Goal: Information Seeking & Learning: Learn about a topic

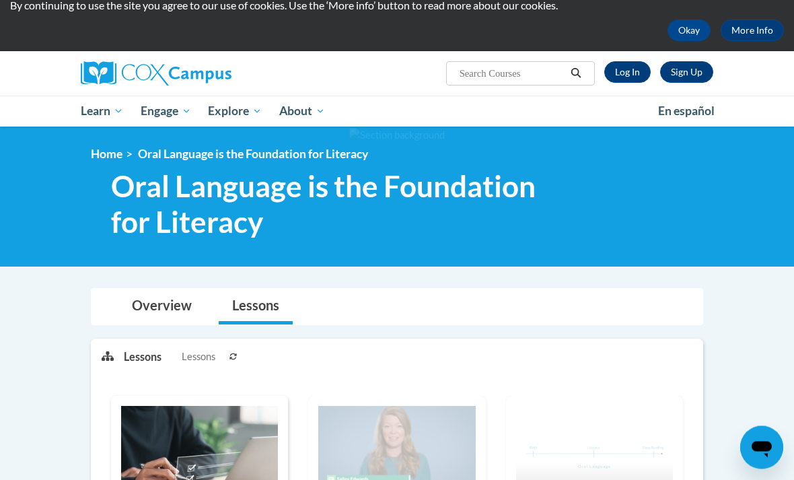
scroll to position [49, 0]
click at [640, 77] on link "Log In" at bounding box center [627, 72] width 46 height 22
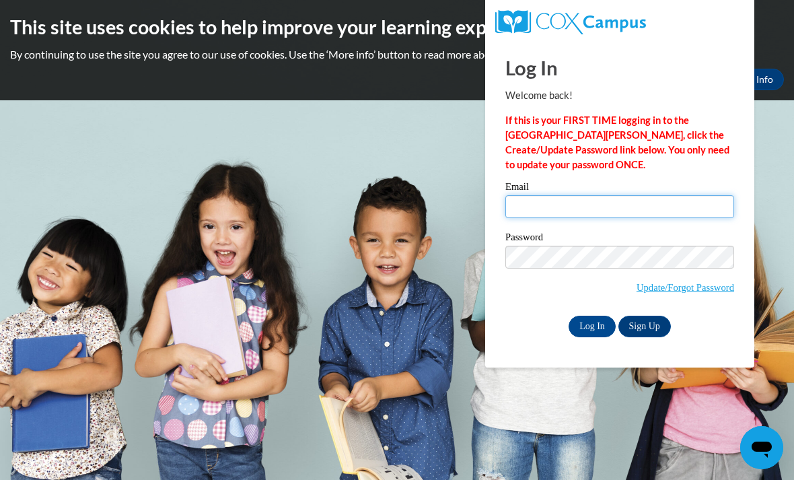
click at [550, 207] on input "Email" at bounding box center [619, 206] width 229 height 23
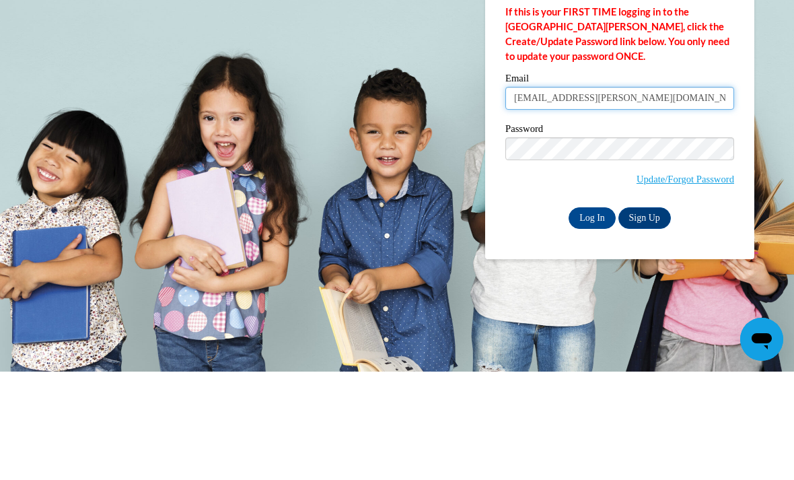
type input "emyia.braxton@yahoo.com"
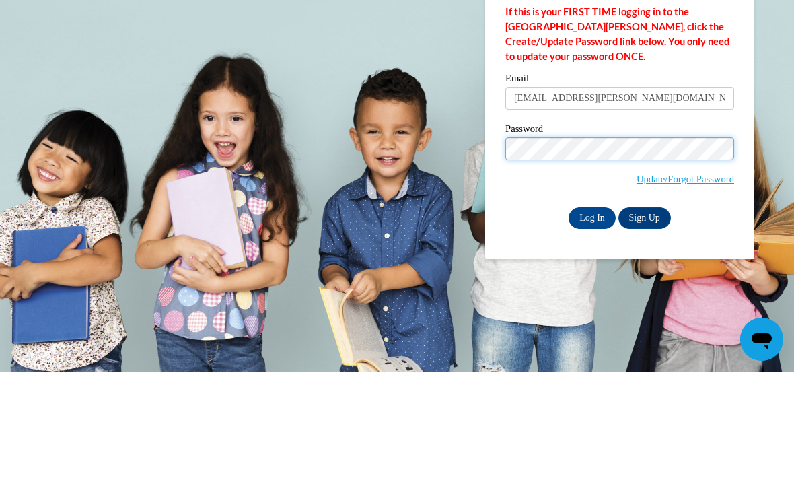
click at [592, 315] on input "Log In" at bounding box center [591, 326] width 47 height 22
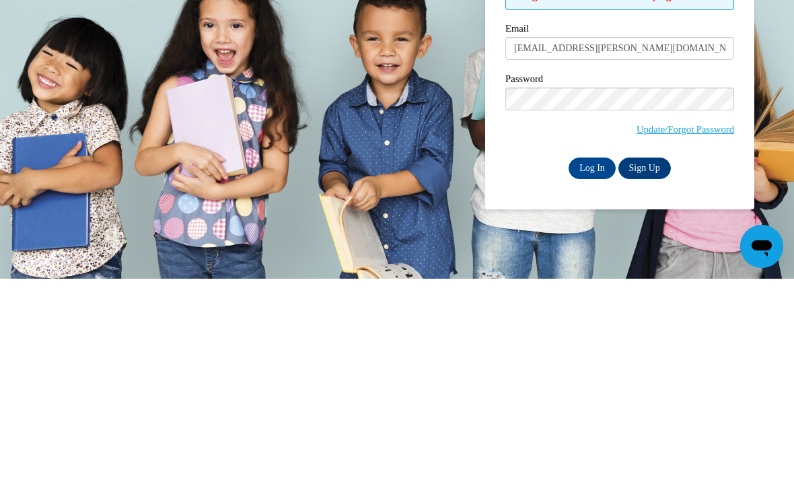
scroll to position [201, 0]
click at [597, 359] on input "Log In" at bounding box center [591, 370] width 47 height 22
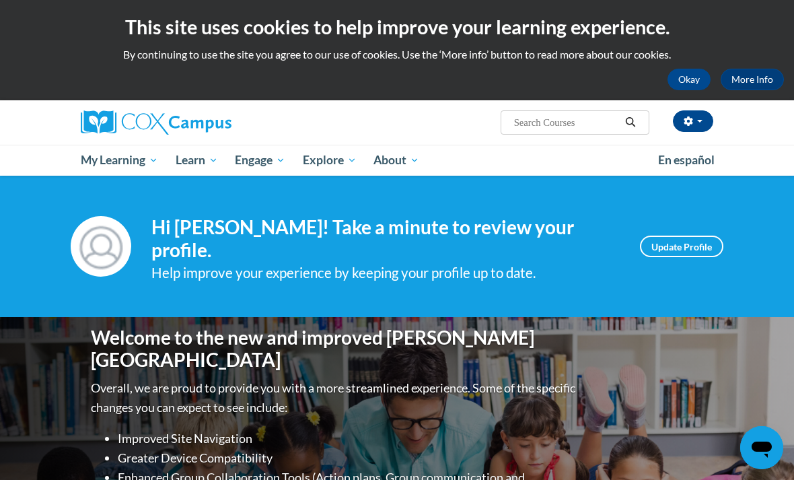
click at [0, 0] on span "My Course Progress" at bounding box center [0, 0] width 0 height 0
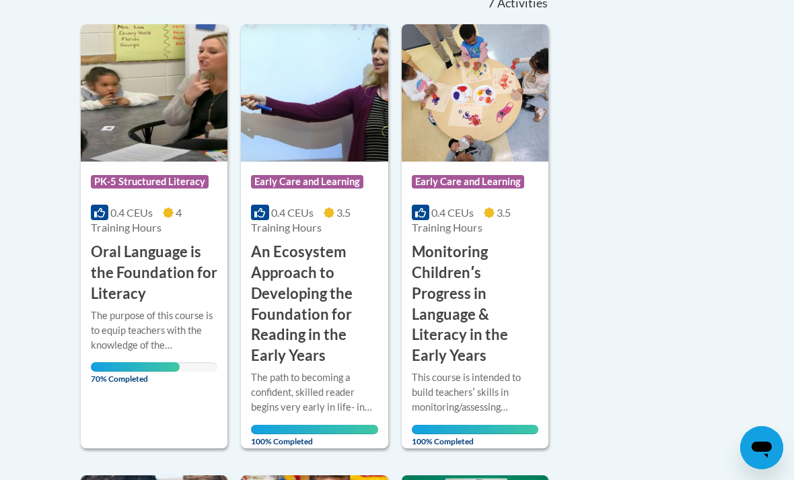
scroll to position [317, 0]
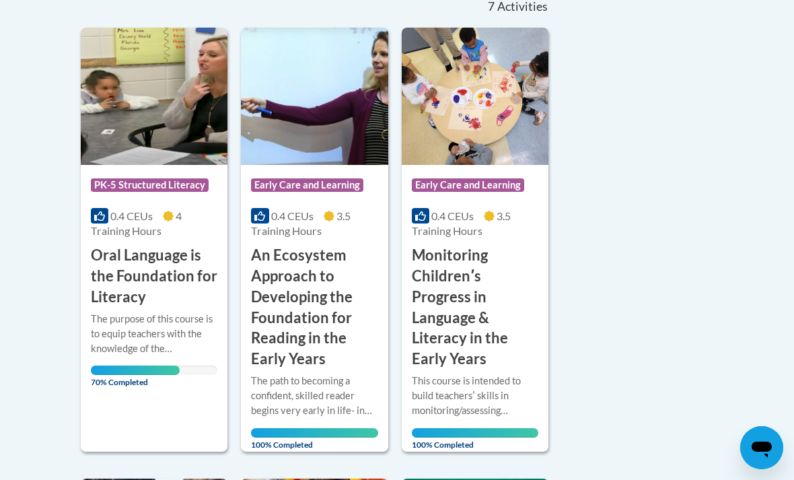
click at [124, 258] on h3 "Oral Language is the Foundation for Literacy" at bounding box center [154, 276] width 126 height 62
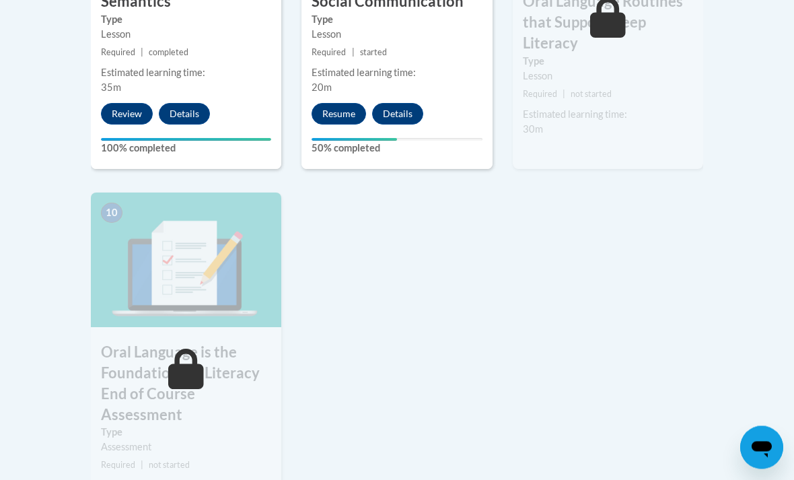
scroll to position [1307, 0]
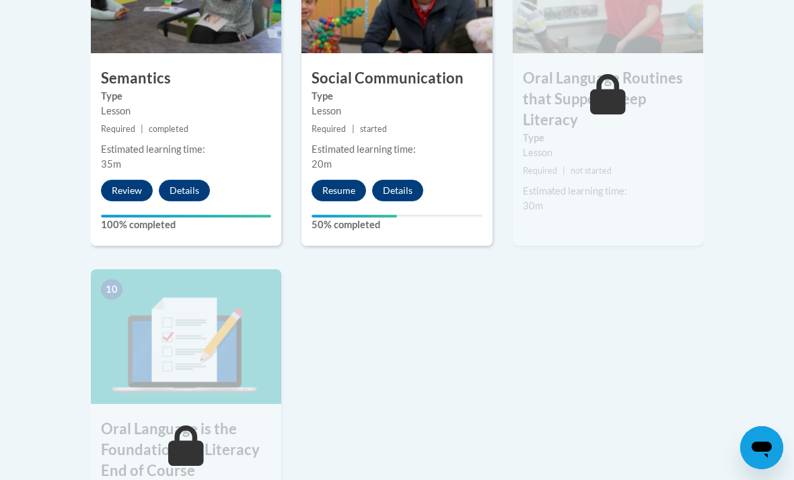
click at [336, 189] on button "Resume" at bounding box center [338, 191] width 54 height 22
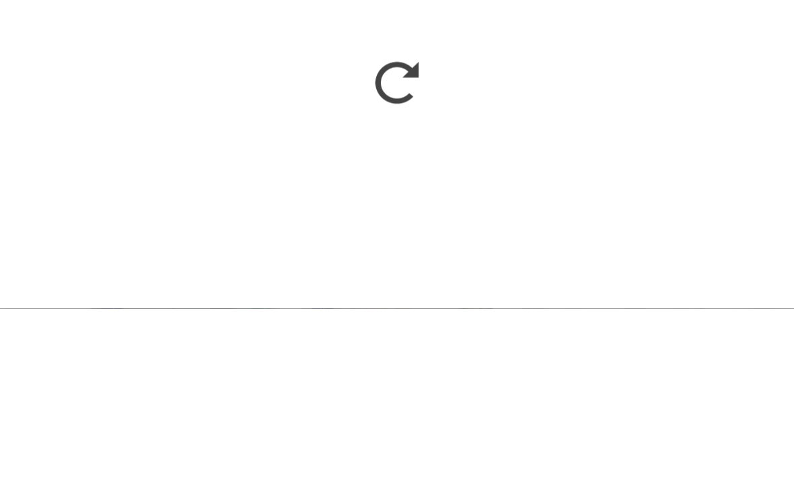
scroll to position [936, 0]
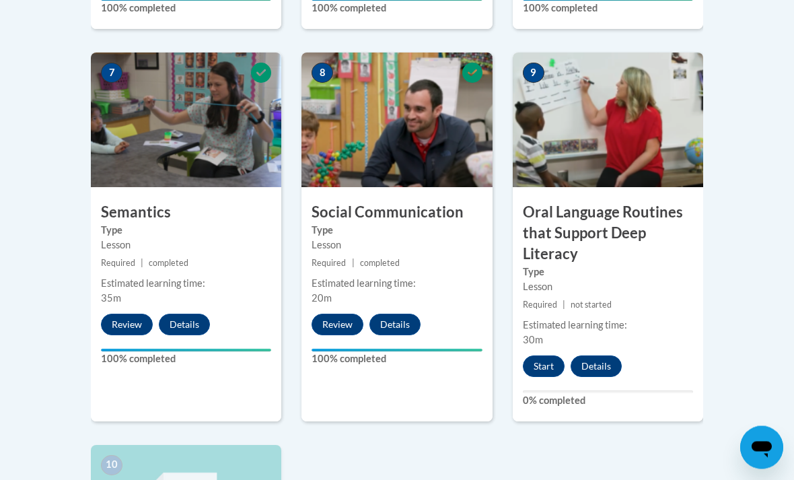
scroll to position [1176, 0]
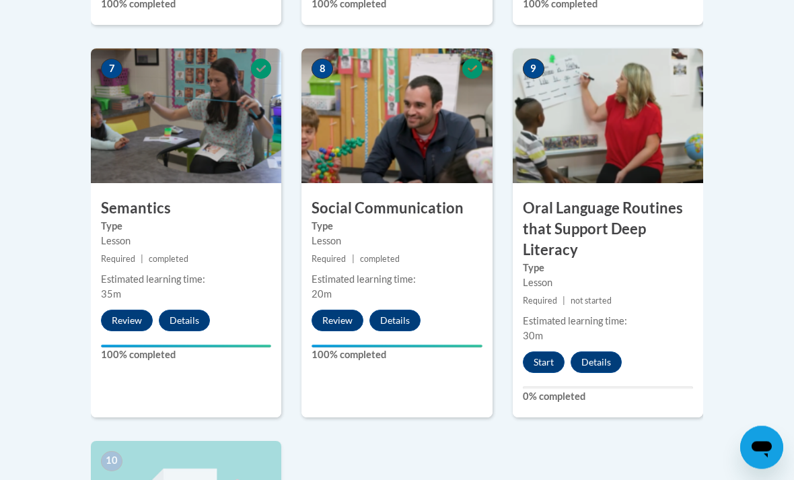
click at [537, 352] on button "Start" at bounding box center [544, 363] width 42 height 22
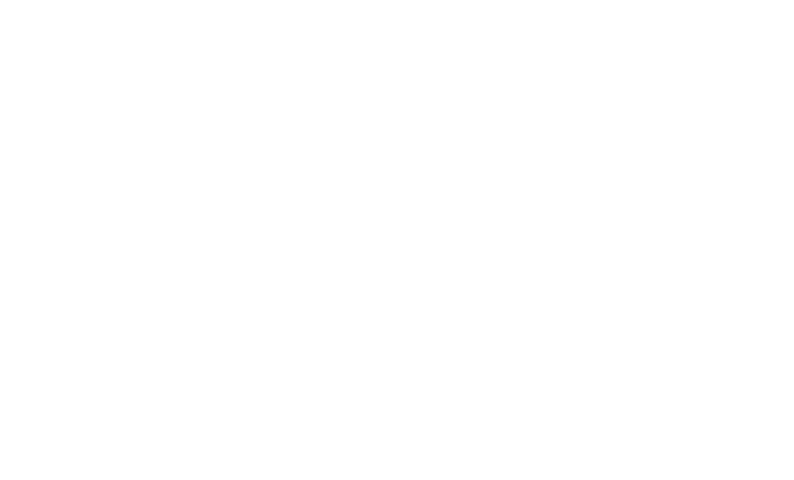
scroll to position [1582, 0]
